Goal: Find specific page/section: Find specific page/section

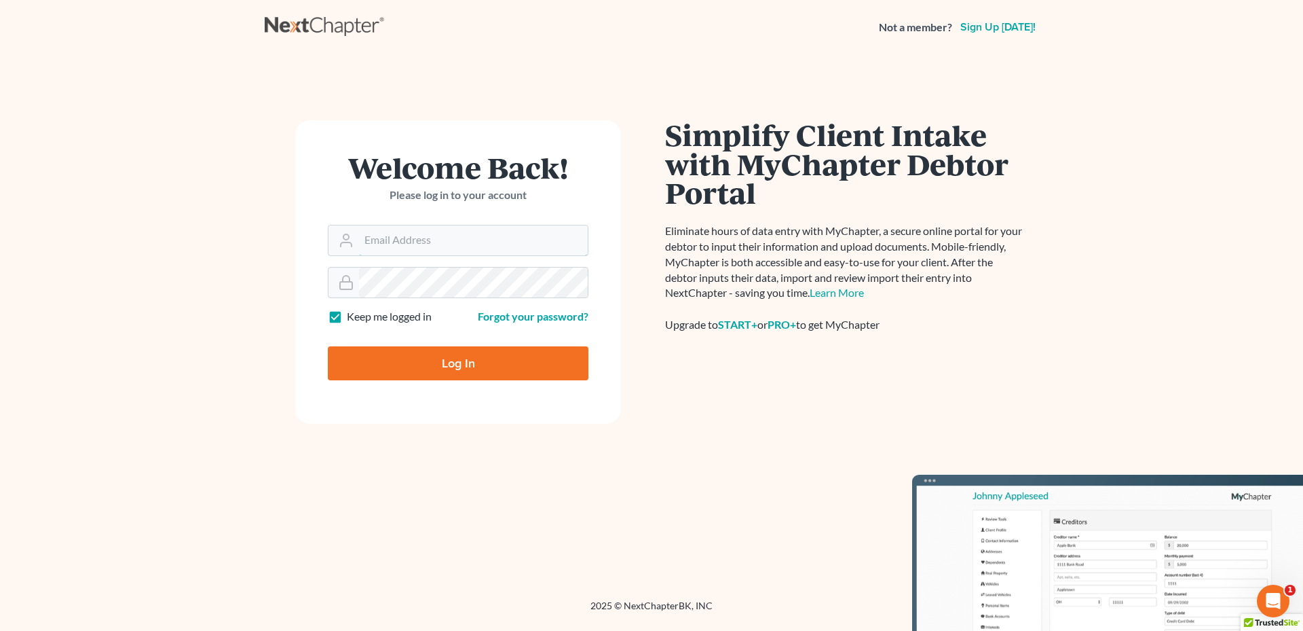
type input "kyle@hollandlaw970.com"
click at [470, 366] on input "Log In" at bounding box center [458, 363] width 261 height 34
type input "Thinking..."
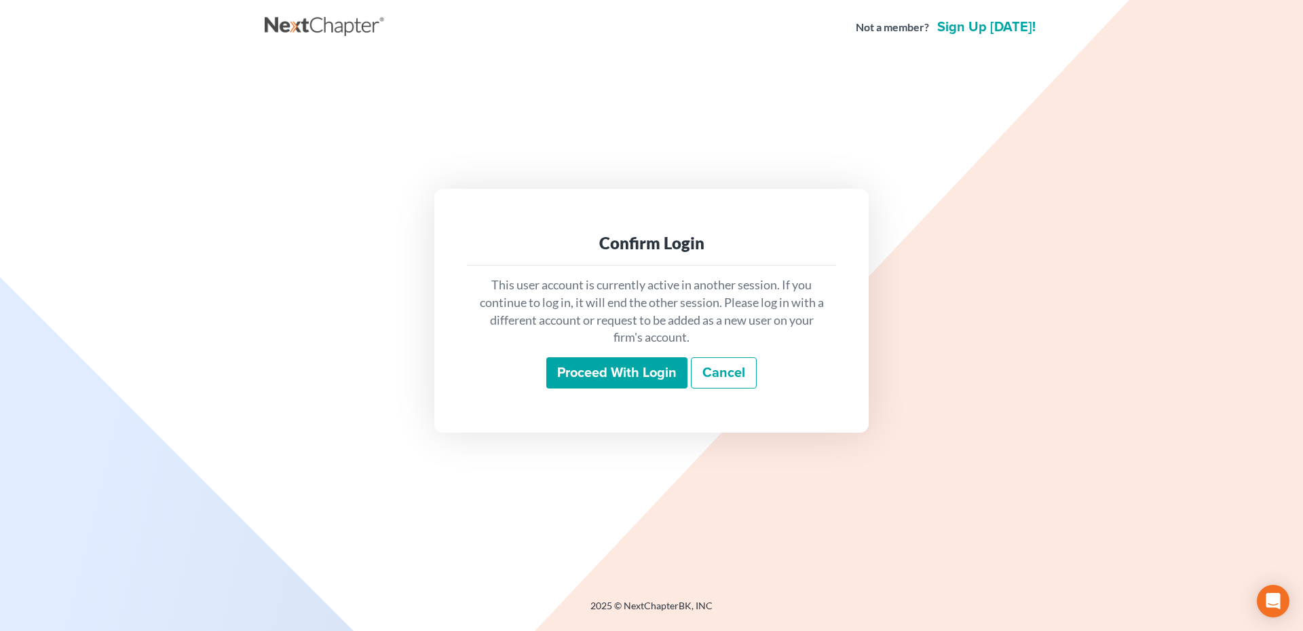
click at [624, 369] on input "Proceed with login" at bounding box center [616, 372] width 141 height 31
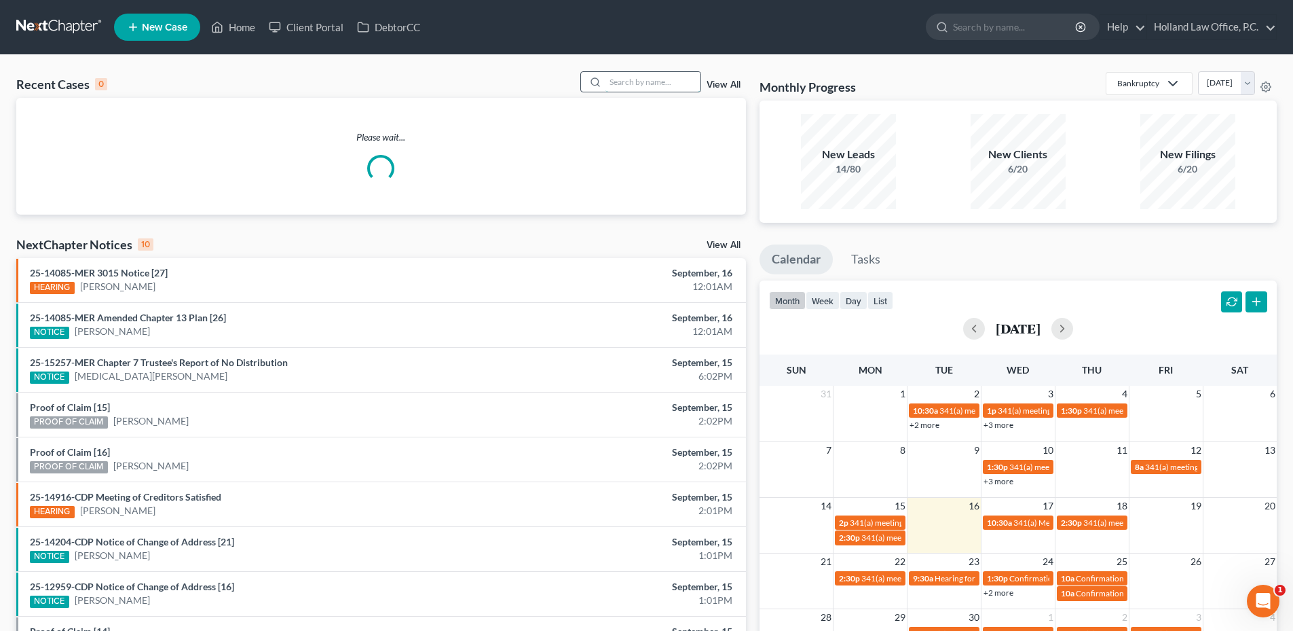
click at [684, 84] on input "search" at bounding box center [652, 82] width 95 height 20
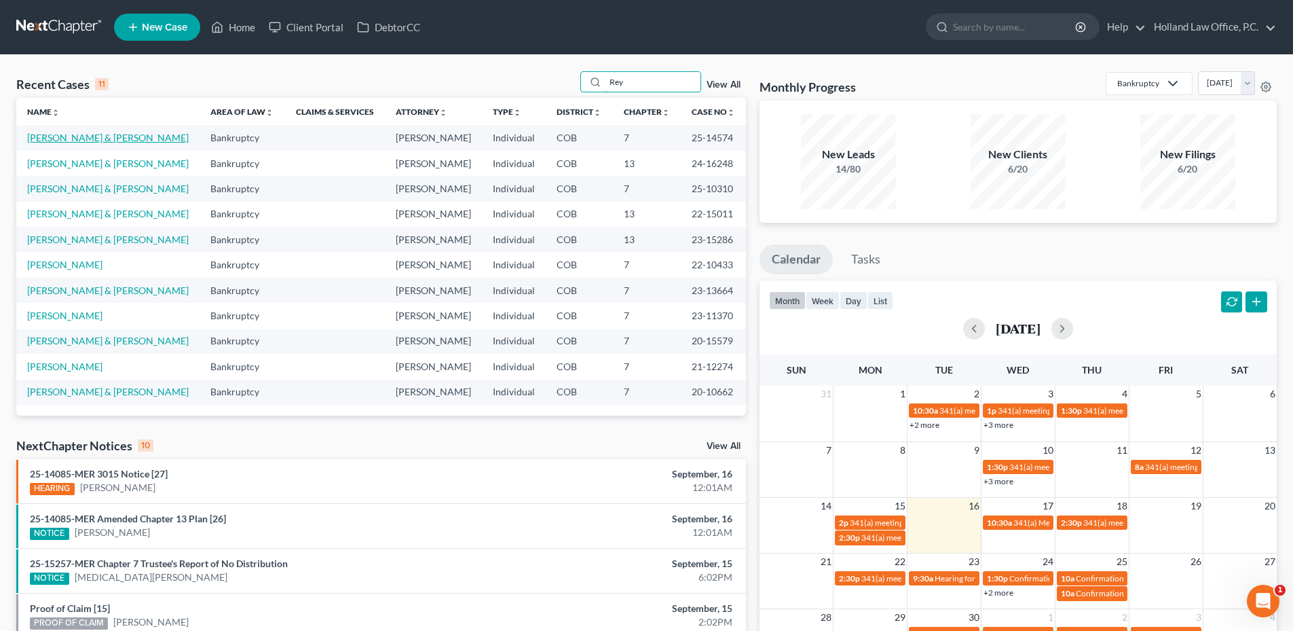
type input "Rey"
click at [94, 141] on link "[PERSON_NAME] & [PERSON_NAME]" at bounding box center [108, 138] width 162 height 12
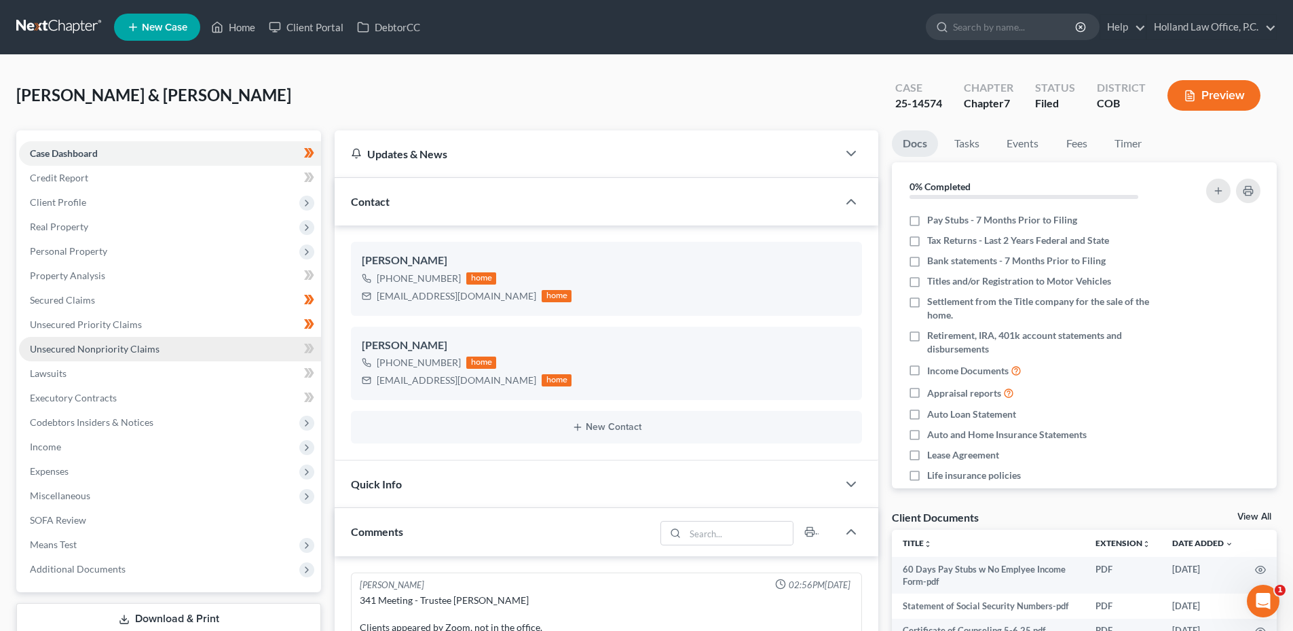
click at [93, 339] on link "Unsecured Nonpriority Claims" at bounding box center [170, 349] width 302 height 24
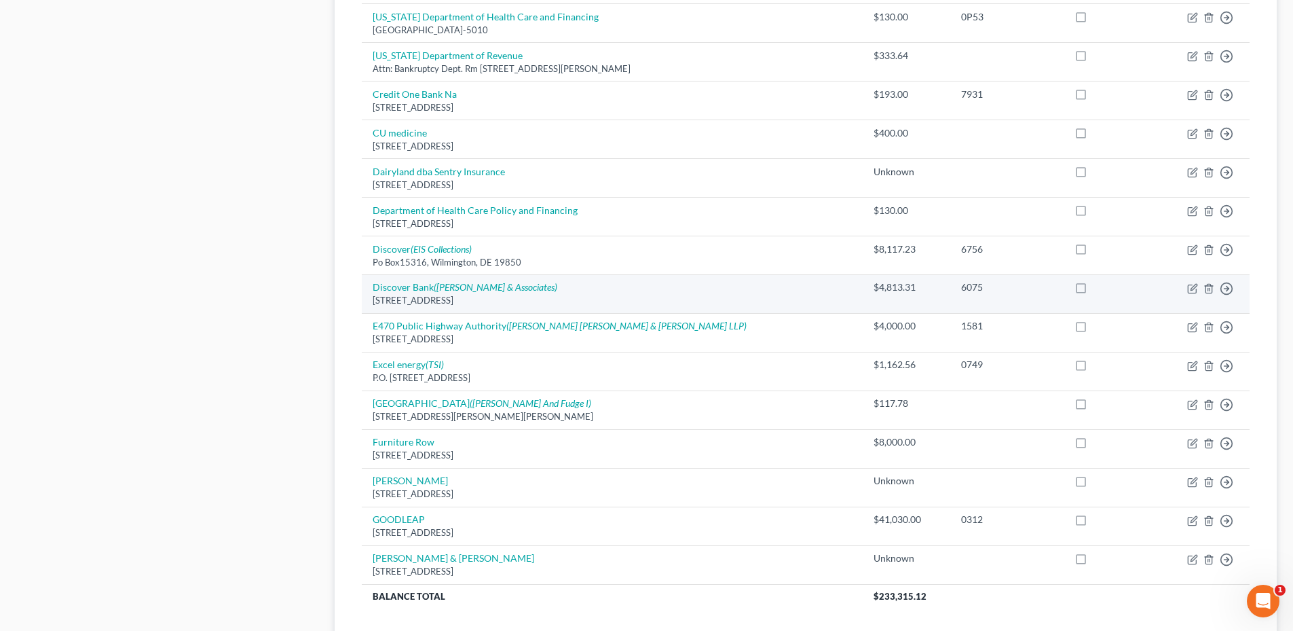
scroll to position [815, 0]
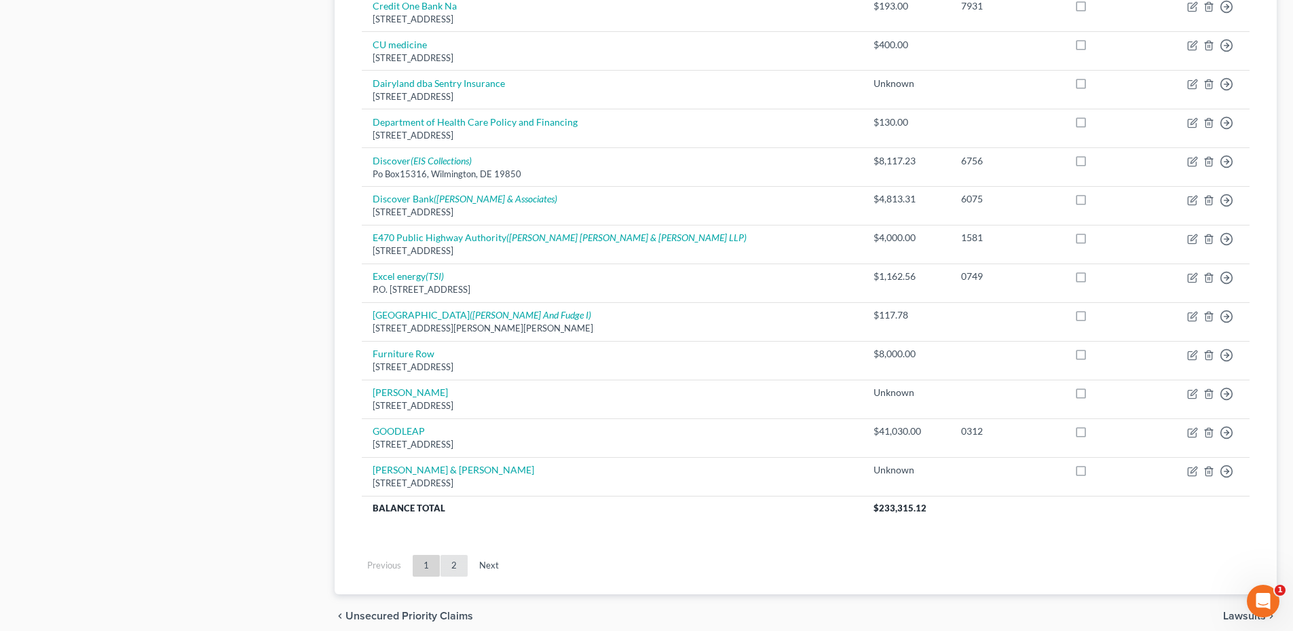
click at [459, 565] on link "2" at bounding box center [454, 566] width 27 height 22
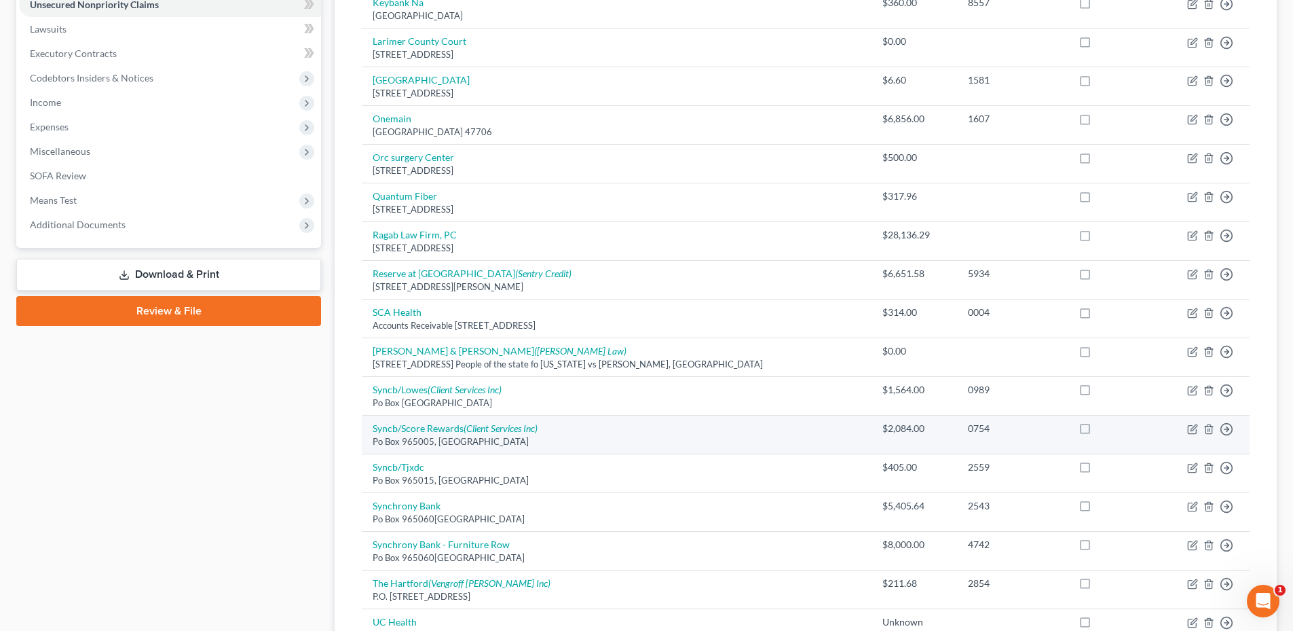
scroll to position [321, 0]
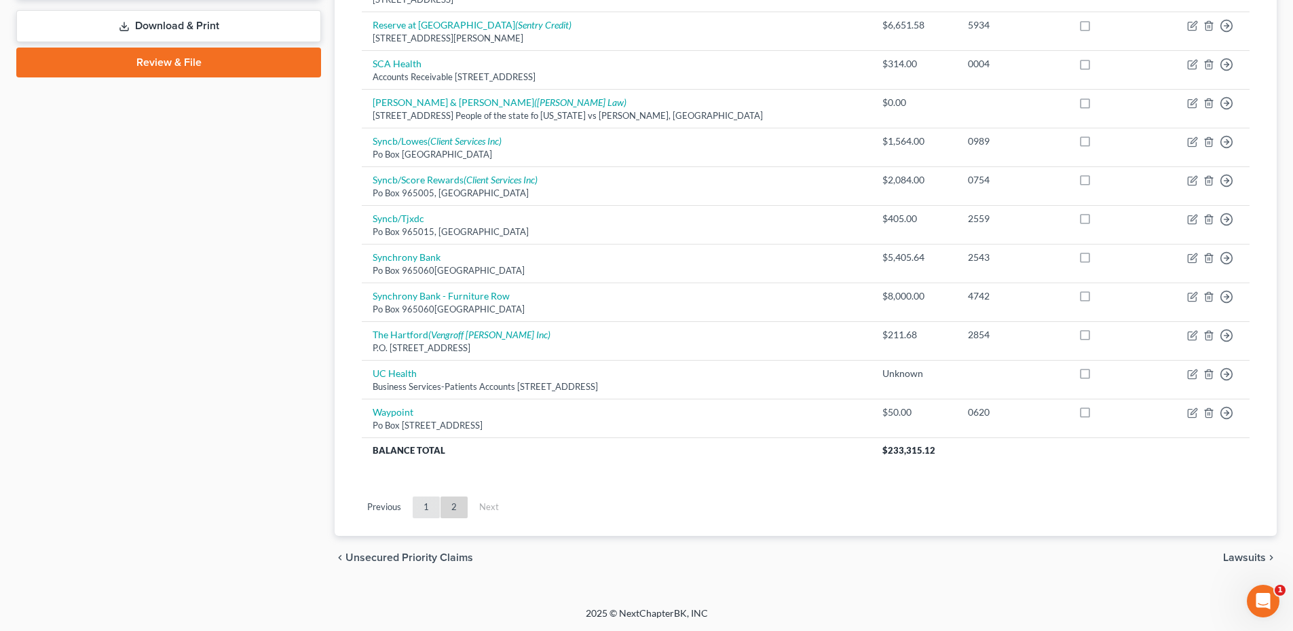
click at [430, 505] on link "1" at bounding box center [426, 507] width 27 height 22
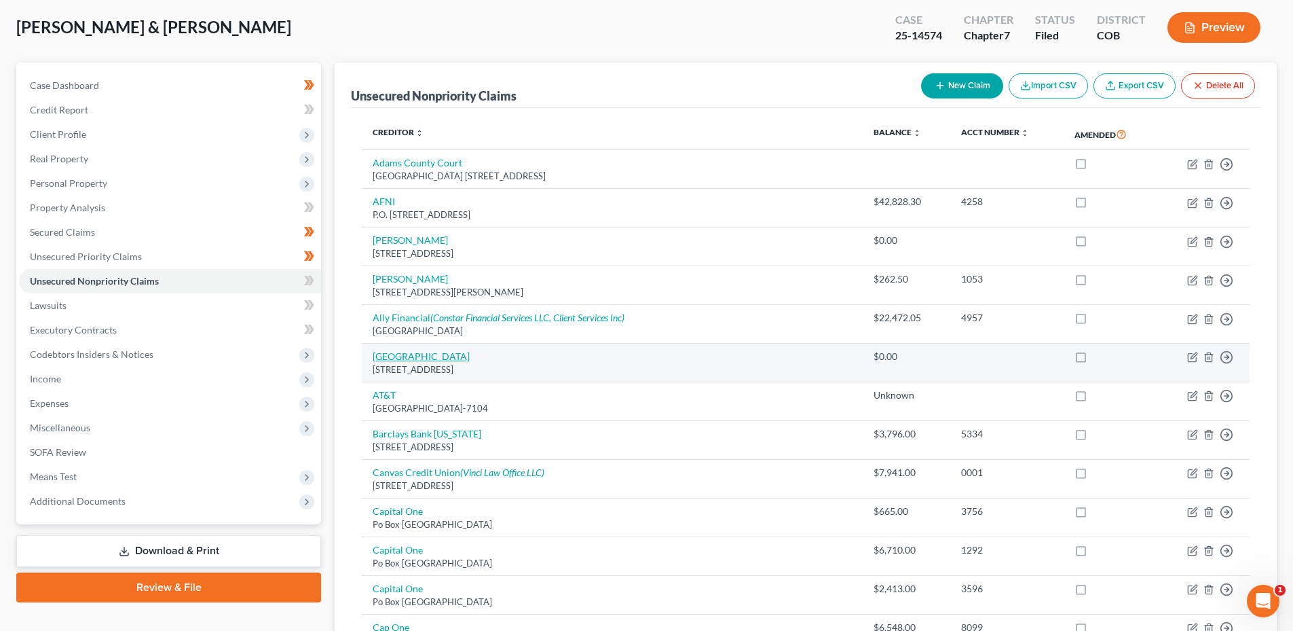
scroll to position [0, 0]
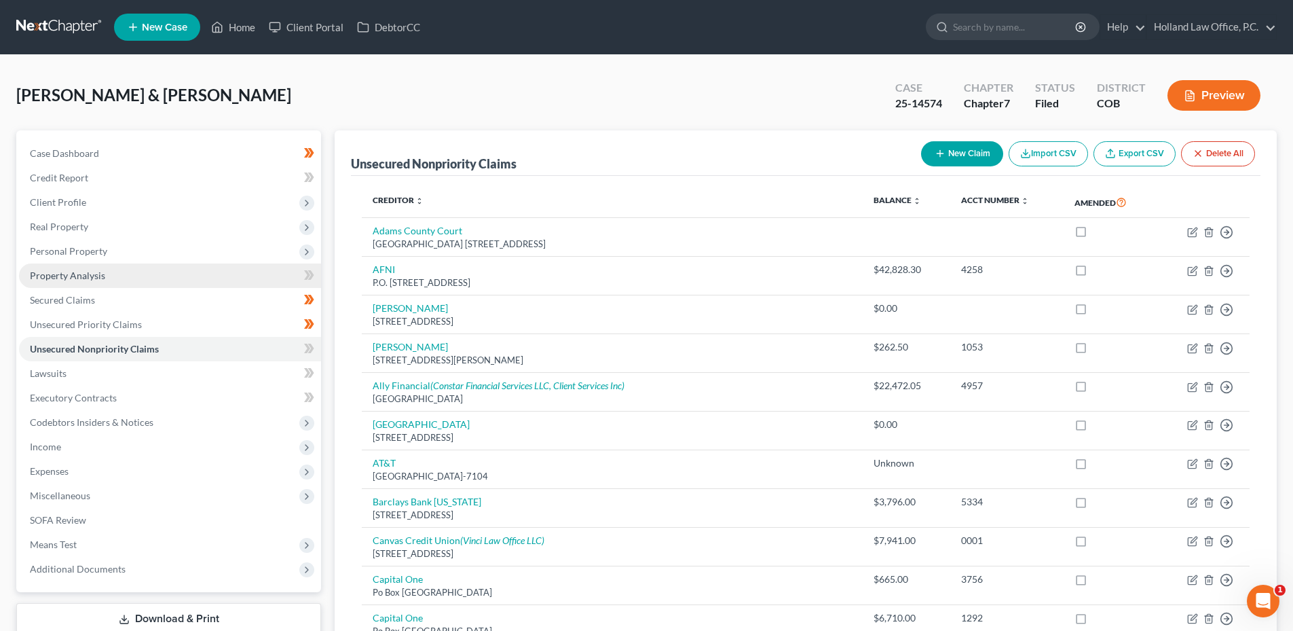
click at [86, 276] on span "Property Analysis" at bounding box center [67, 275] width 75 height 12
